Goal: Task Accomplishment & Management: Use online tool/utility

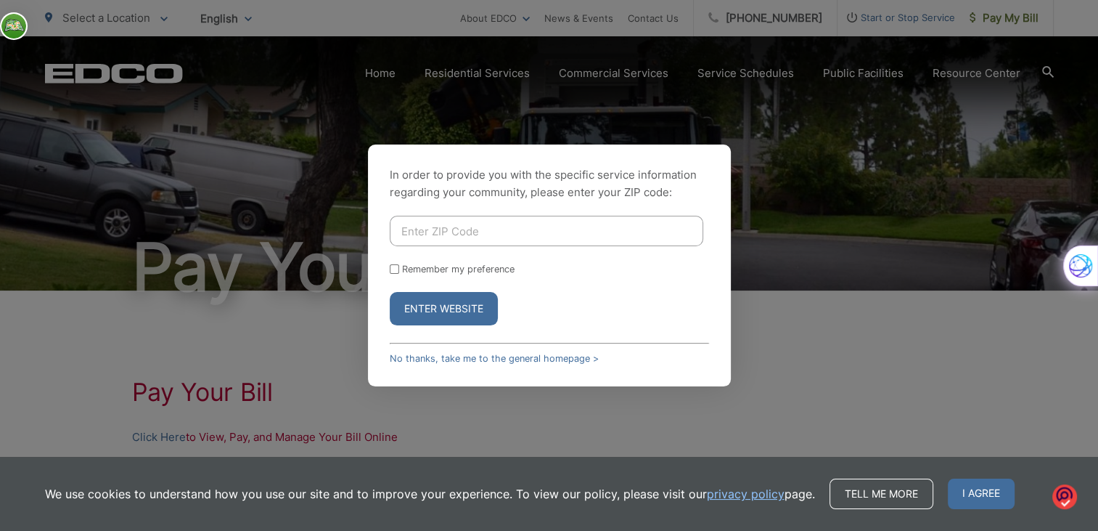
click at [420, 245] on input "Enter ZIP Code" at bounding box center [547, 231] width 314 height 30
type input "92021"
click at [420, 312] on button "Enter Website" at bounding box center [444, 308] width 108 height 33
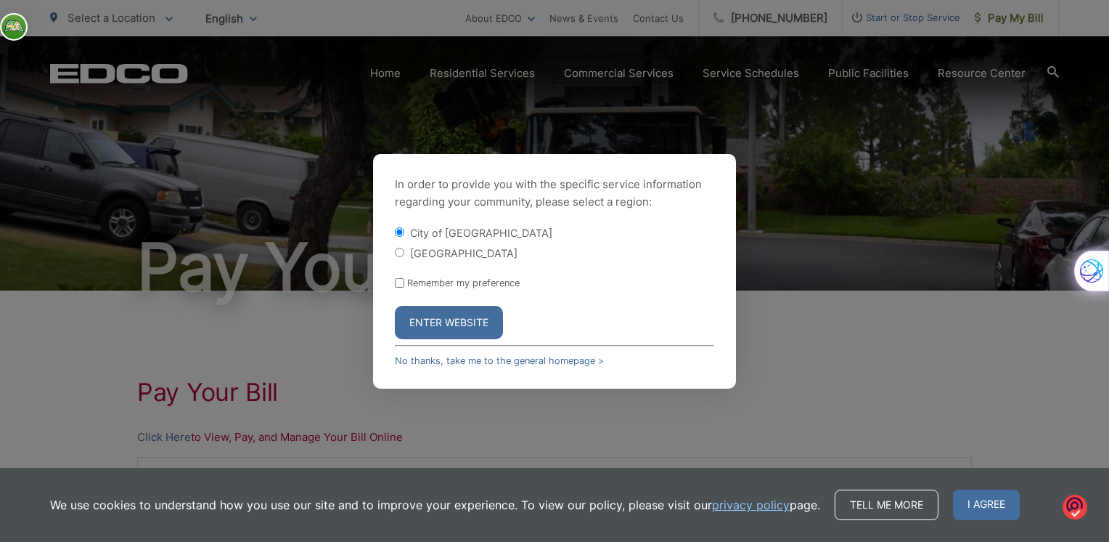
click at [398, 254] on input "[GEOGRAPHIC_DATA]" at bounding box center [399, 252] width 9 height 9
radio input "true"
click at [431, 318] on button "Enter Website" at bounding box center [449, 322] width 108 height 33
